Goal: Book appointment/travel/reservation

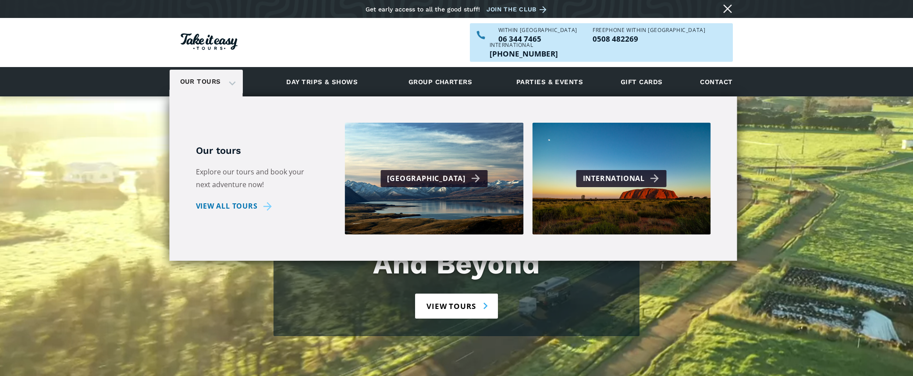
click at [215, 71] on link "Our tours" at bounding box center [201, 81] width 54 height 21
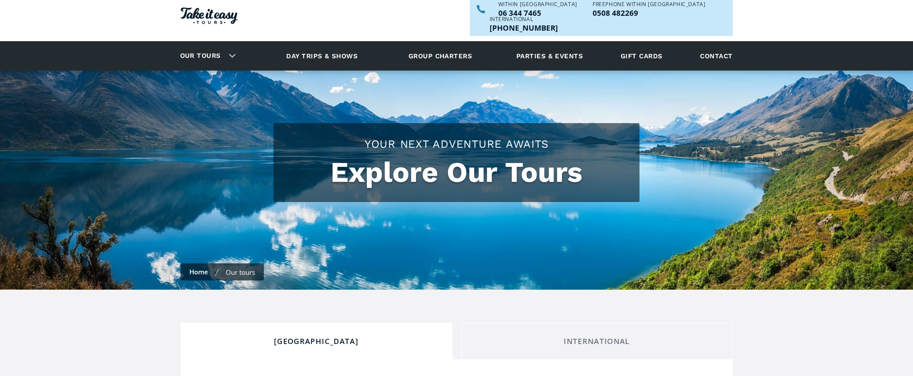
checkbox input "true"
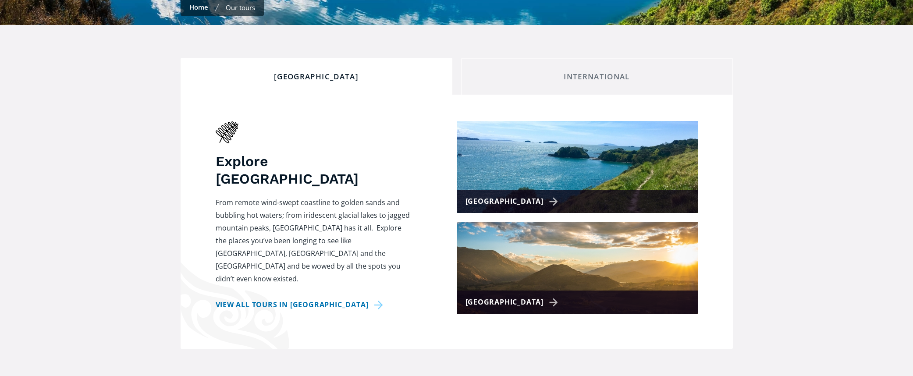
scroll to position [292, 0]
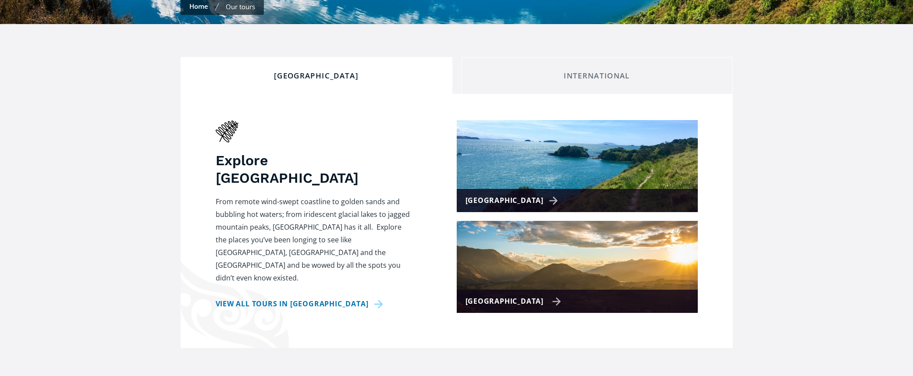
click at [552, 257] on img at bounding box center [577, 267] width 241 height 92
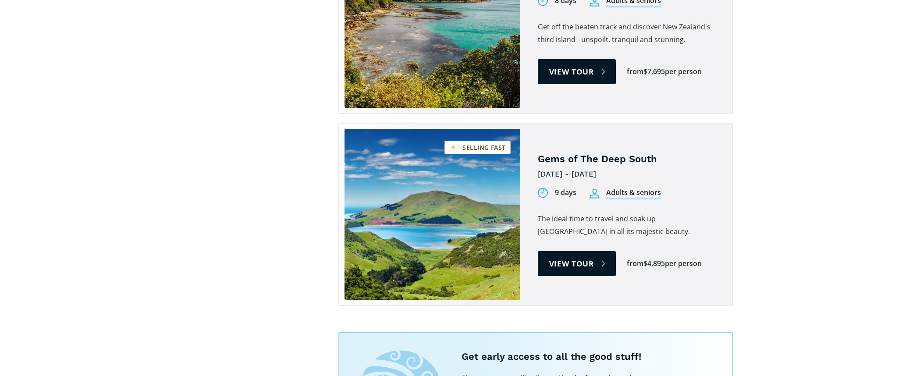
scroll to position [904, 0]
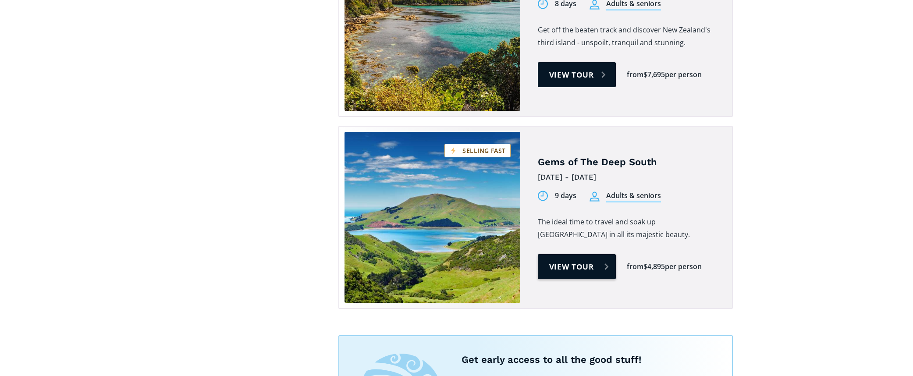
click at [568, 254] on link "View tour" at bounding box center [577, 266] width 78 height 25
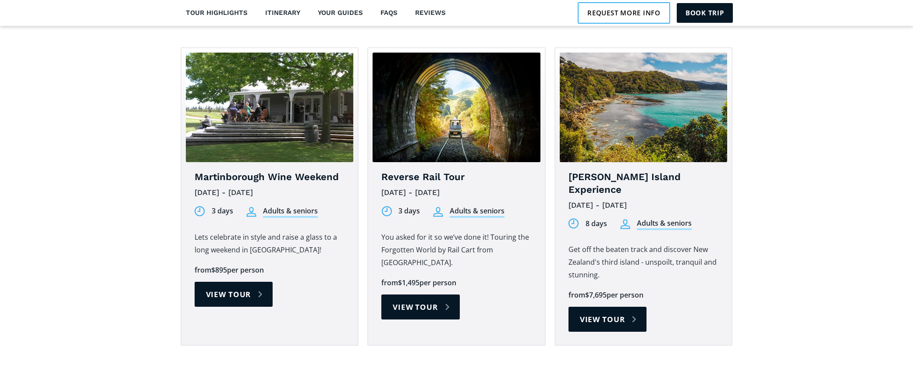
scroll to position [2788, 0]
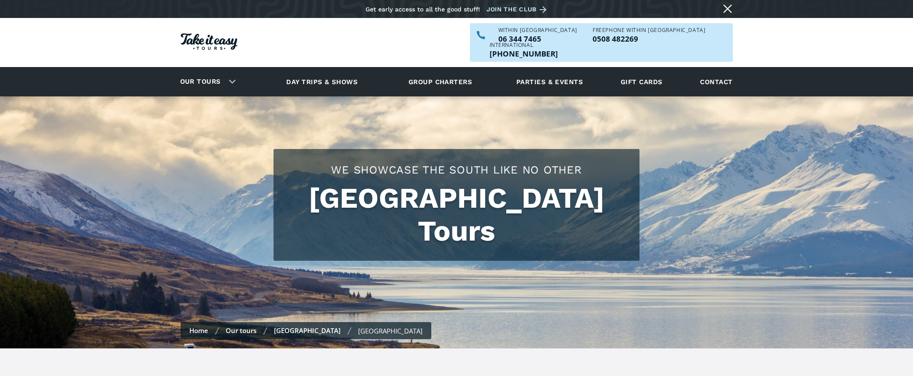
scroll to position [904, 0]
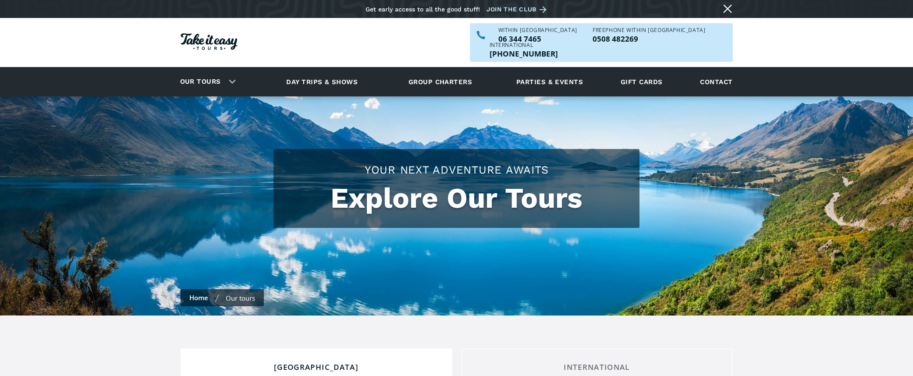
scroll to position [292, 0]
